Goal: Check status: Check status

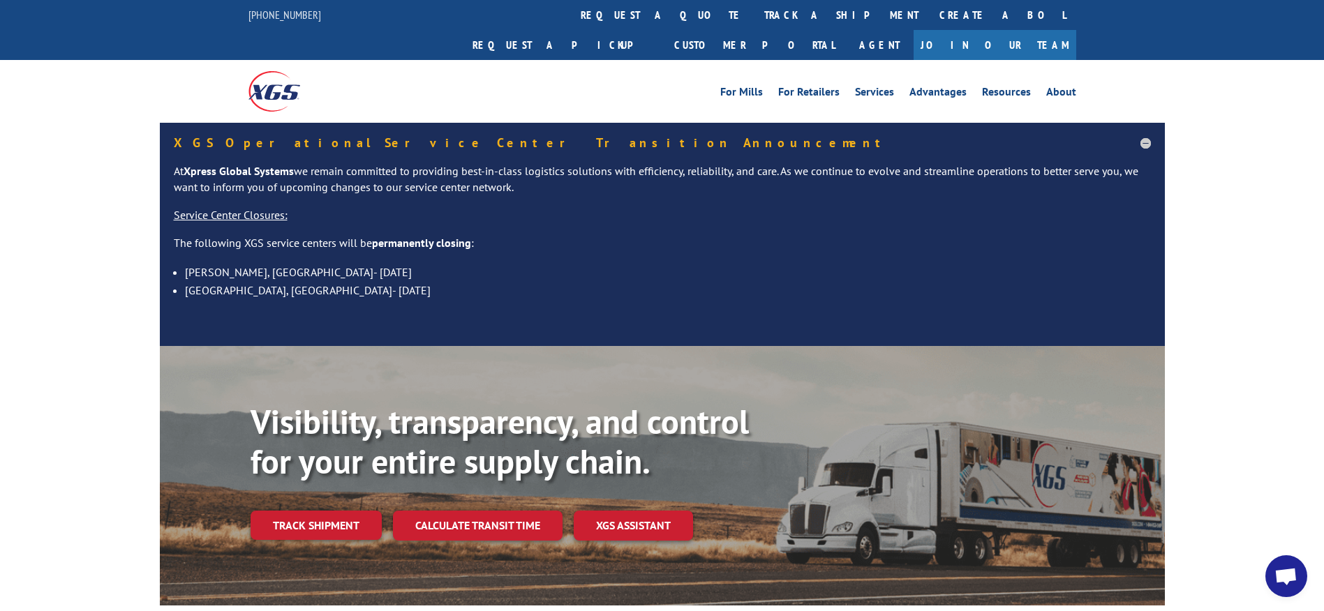
click at [327, 511] on link "Track shipment" at bounding box center [315, 525] width 131 height 29
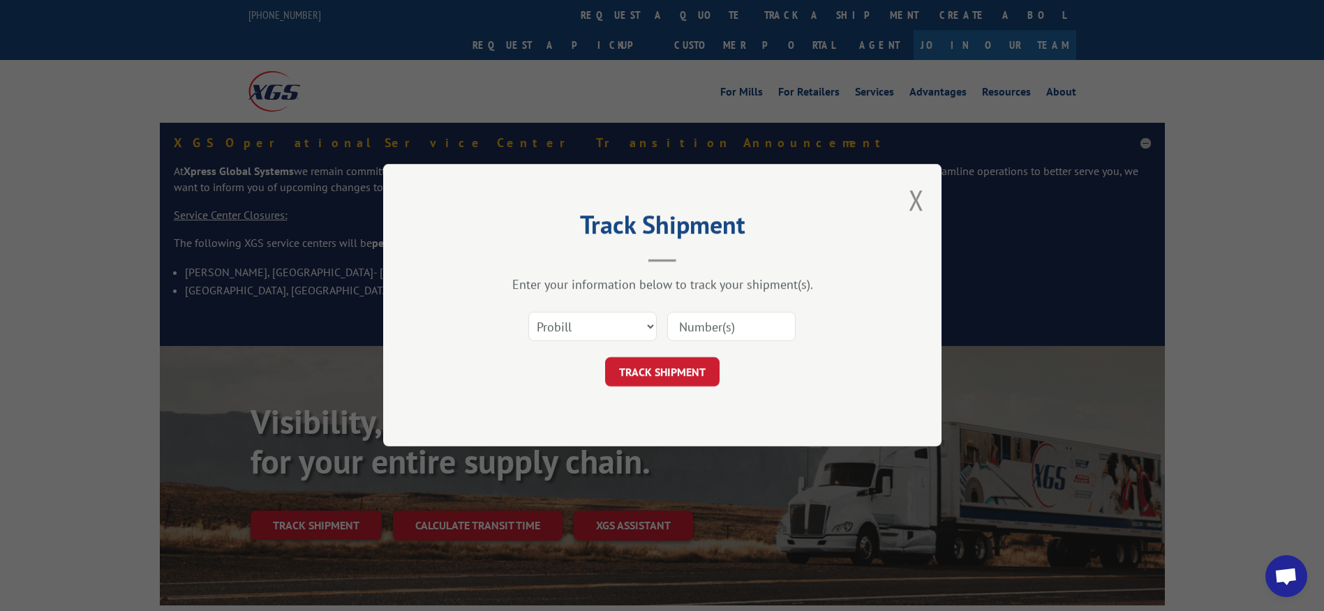
paste input "1Z C6V 991 03 0429 9492"
drag, startPoint x: 685, startPoint y: 316, endPoint x: 121, endPoint y: 281, distance: 564.2
click at [124, 281] on div "Track Shipment Enter your information below to track your shipment(s). Select c…" at bounding box center [662, 305] width 1324 height 611
type input "2"
click at [701, 313] on input at bounding box center [731, 327] width 128 height 29
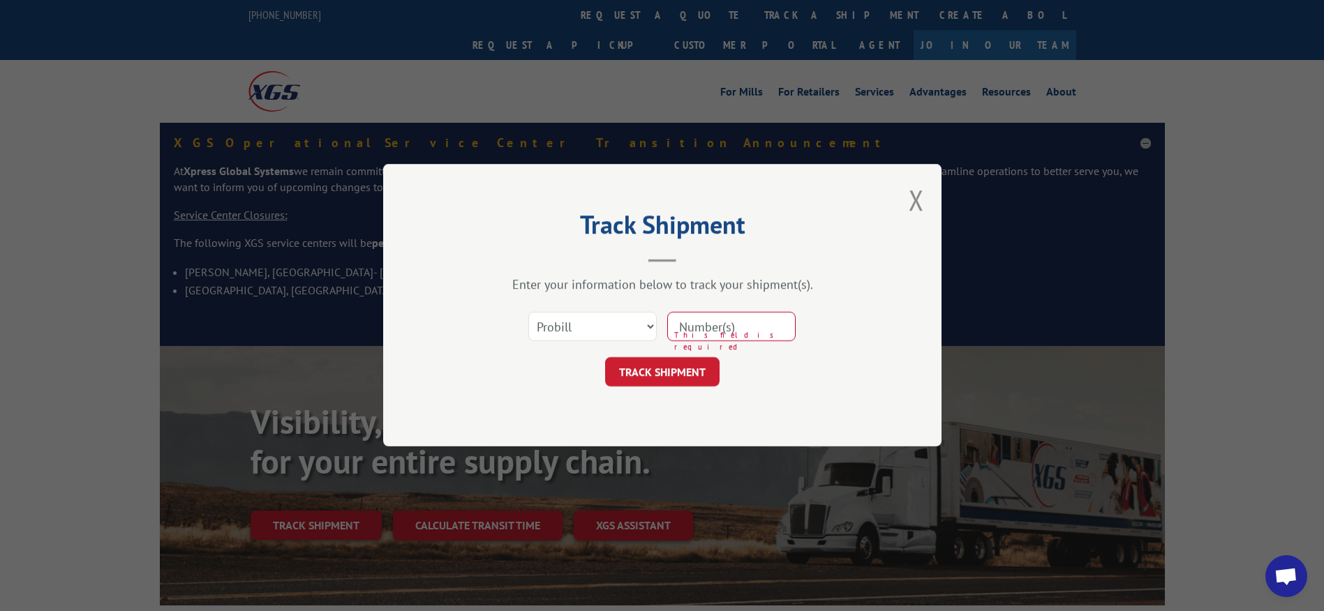
type input "17552489"
click at [685, 368] on button "TRACK SHIPMENT" at bounding box center [662, 372] width 114 height 29
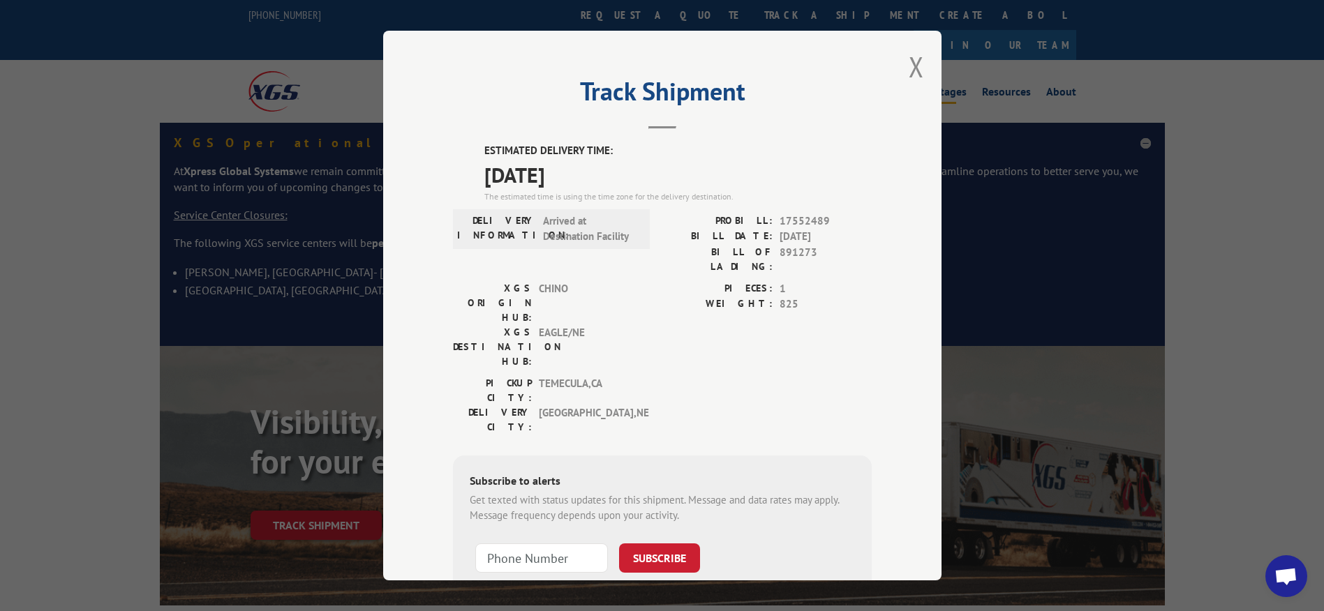
click at [909, 67] on button "Close modal" at bounding box center [915, 66] width 15 height 37
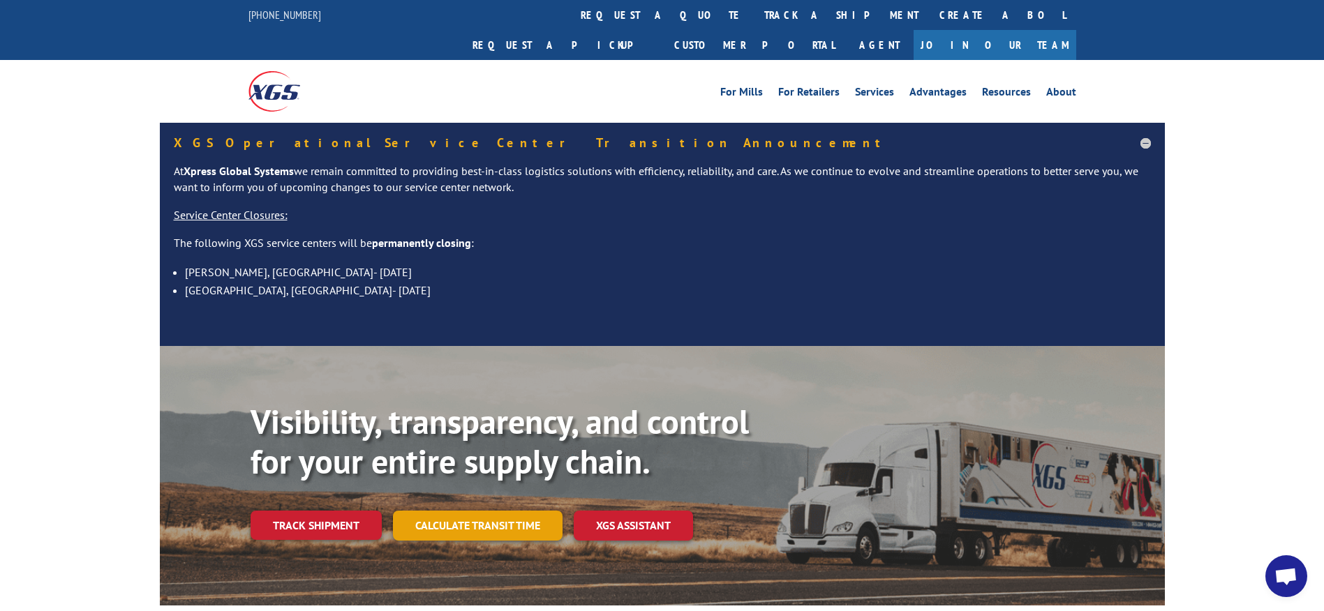
click at [519, 511] on link "Calculate transit time" at bounding box center [478, 526] width 170 height 30
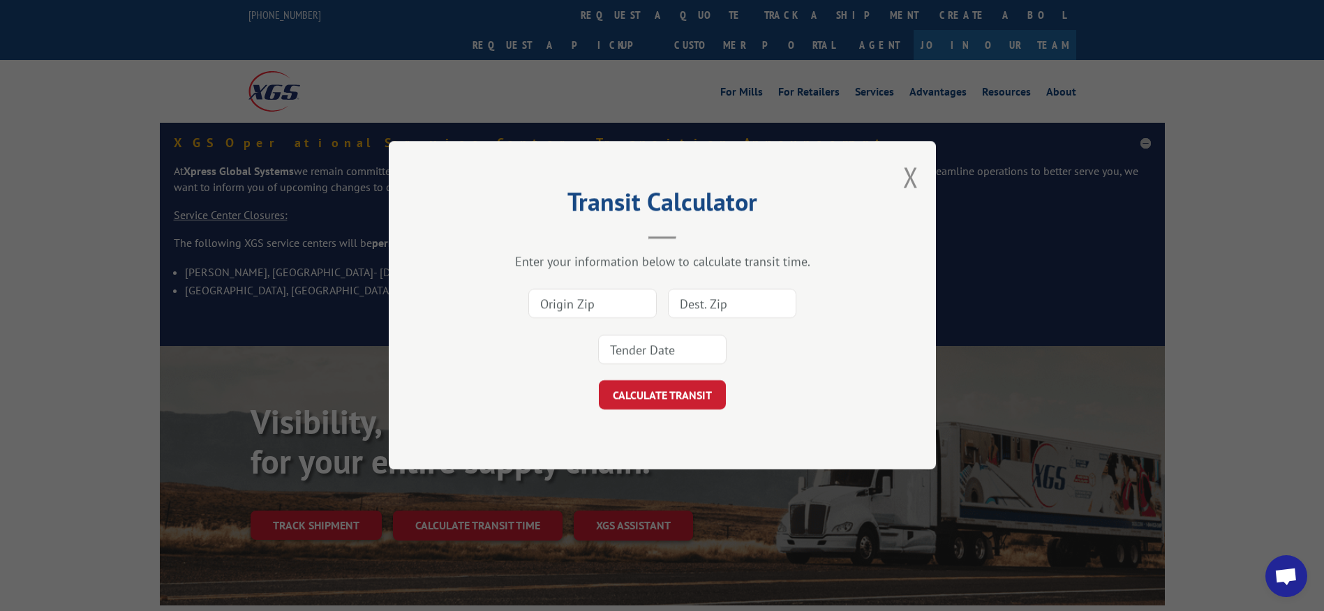
drag, startPoint x: 913, startPoint y: 168, endPoint x: 908, endPoint y: 178, distance: 10.6
click at [913, 170] on button "Close modal" at bounding box center [910, 176] width 15 height 37
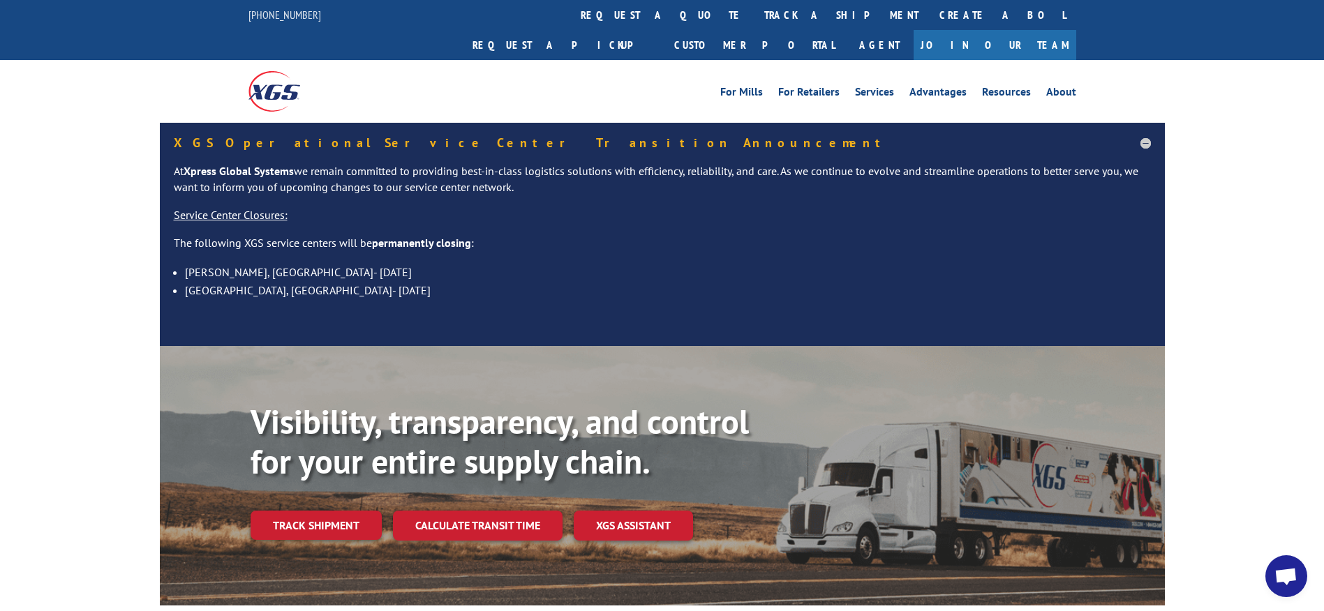
click at [632, 511] on link "XGS ASSISTANT" at bounding box center [633, 526] width 119 height 30
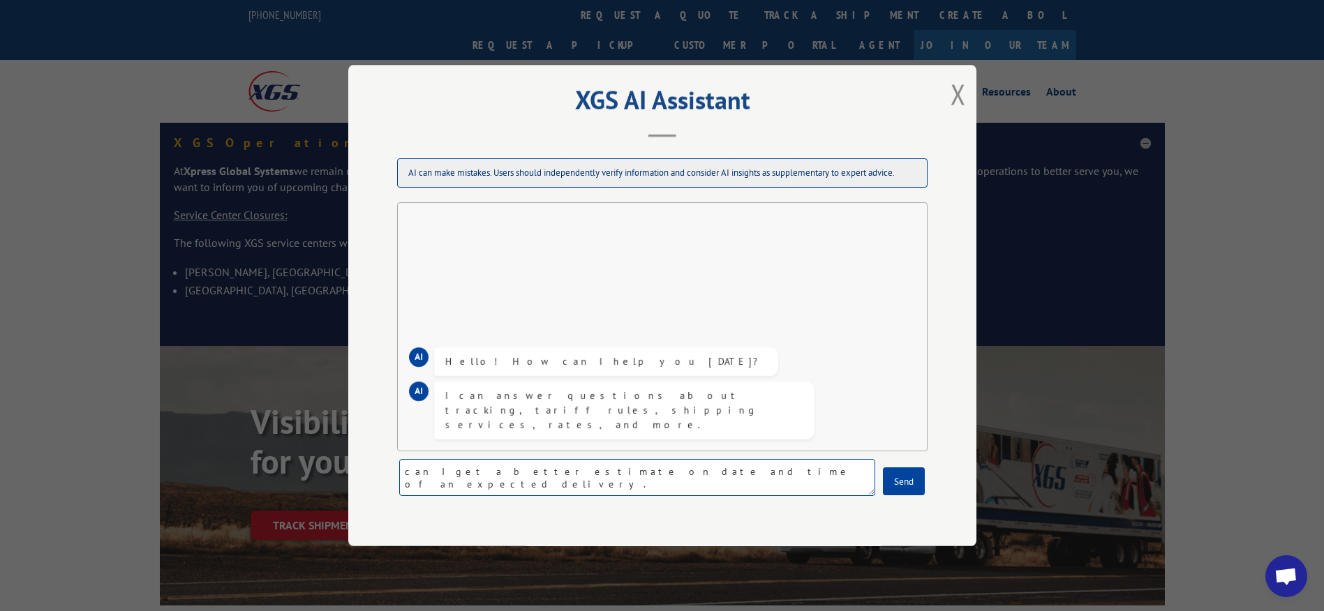
paste textarea "17552489"
click at [696, 474] on textarea "can I get a better estimate on date and time of an expected delivery. 17552489" at bounding box center [637, 477] width 476 height 37
type textarea "can I get a better estimate on date and time of an expected delivery. Pro Bill …"
click at [916, 479] on button "Send" at bounding box center [904, 482] width 42 height 28
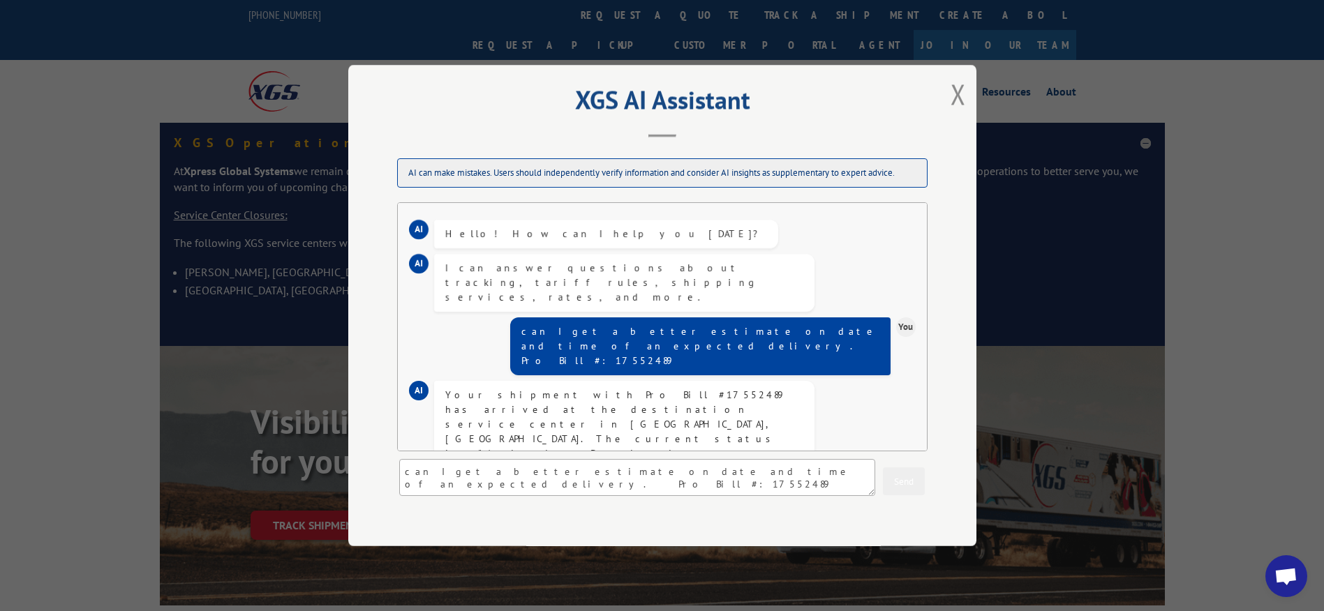
scroll to position [57, 0]
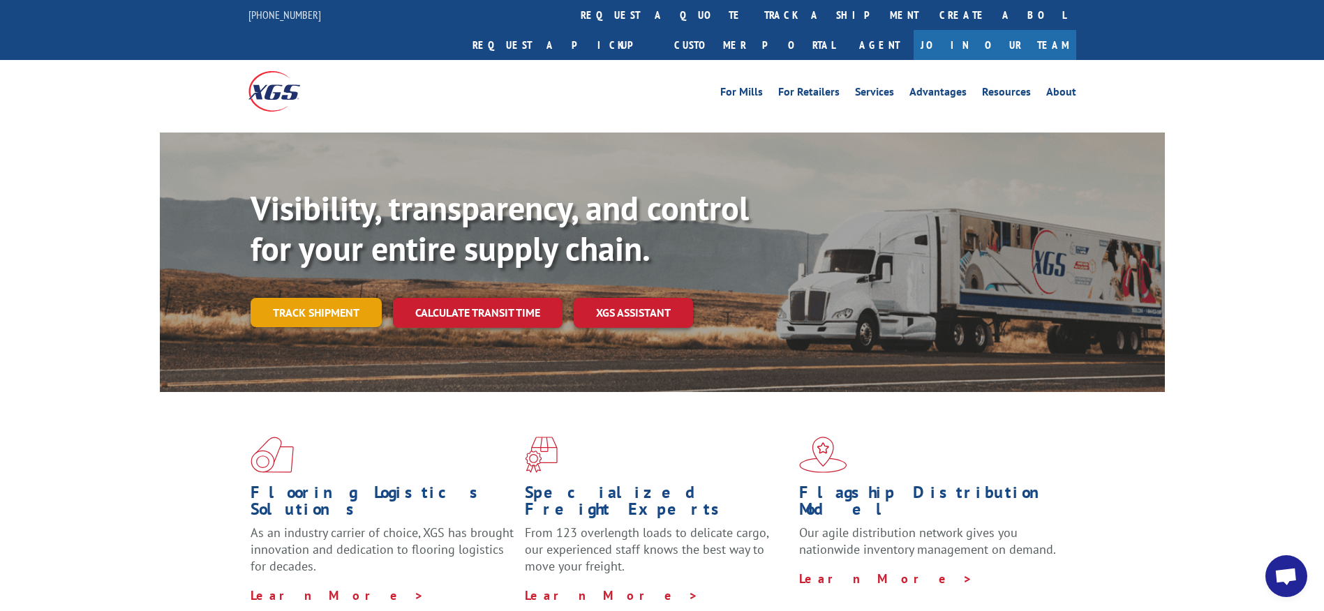
click at [334, 298] on link "Track shipment" at bounding box center [315, 312] width 131 height 29
